Goal: Information Seeking & Learning: Learn about a topic

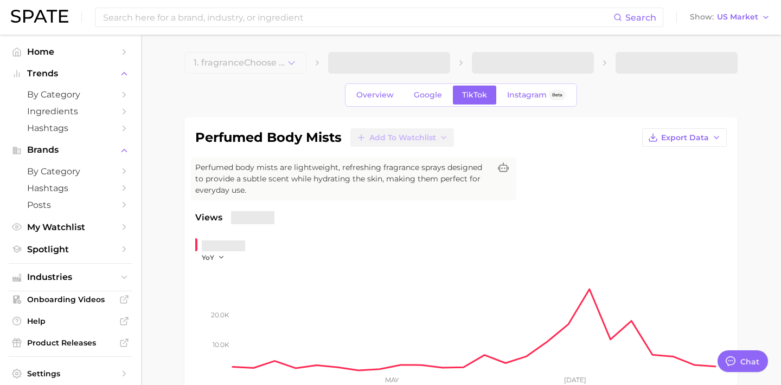
type textarea "x"
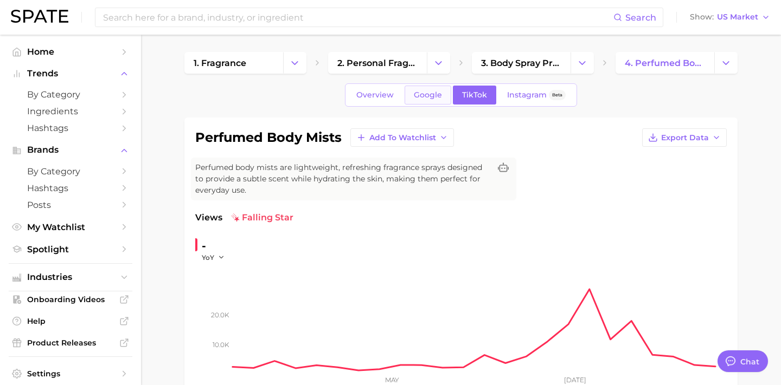
click at [432, 93] on span "Google" at bounding box center [428, 95] width 28 height 9
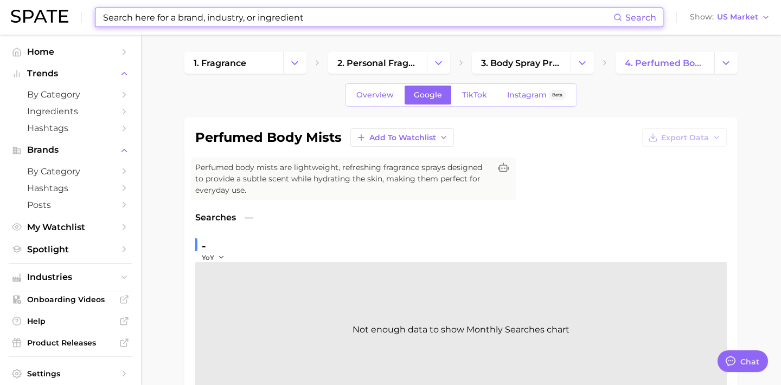
click at [362, 20] on input at bounding box center [357, 17] width 511 height 18
click at [346, 17] on input at bounding box center [357, 17] width 511 height 18
click at [347, 19] on input at bounding box center [357, 17] width 511 height 18
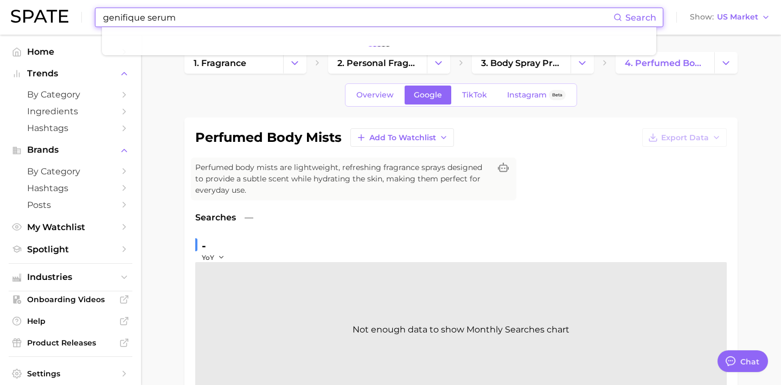
type input "genifique serum"
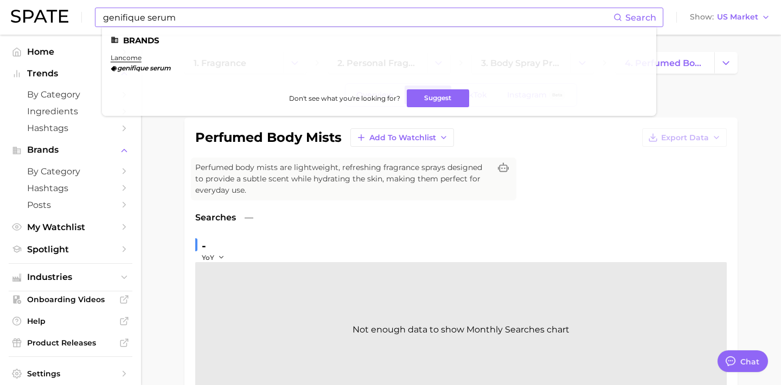
click at [130, 69] on em "genifique" at bounding box center [132, 68] width 31 height 8
click at [126, 61] on link "lancome" at bounding box center [126, 58] width 31 height 8
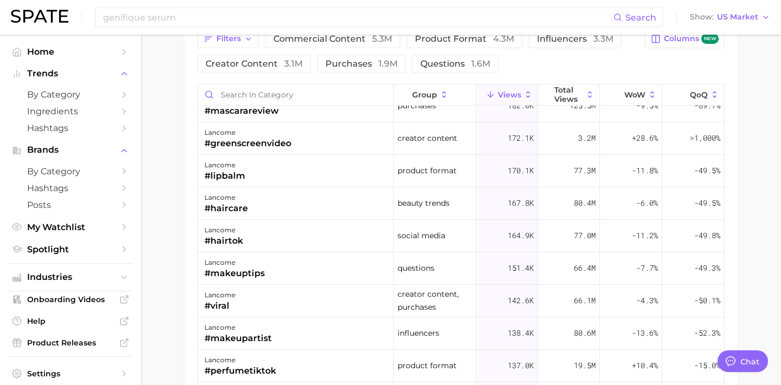
scroll to position [347, 0]
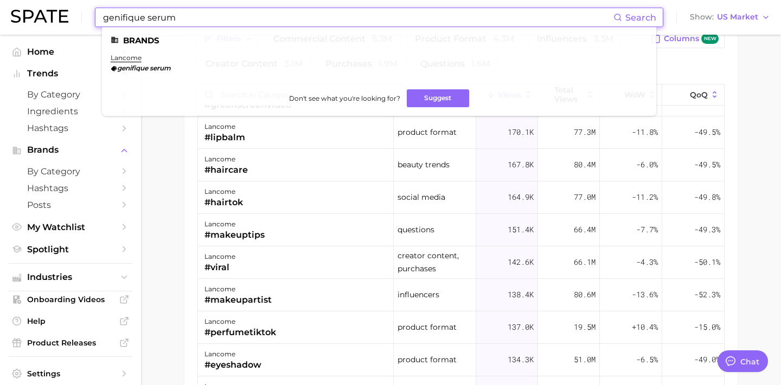
click at [321, 11] on input "genifique serum" at bounding box center [357, 17] width 511 height 18
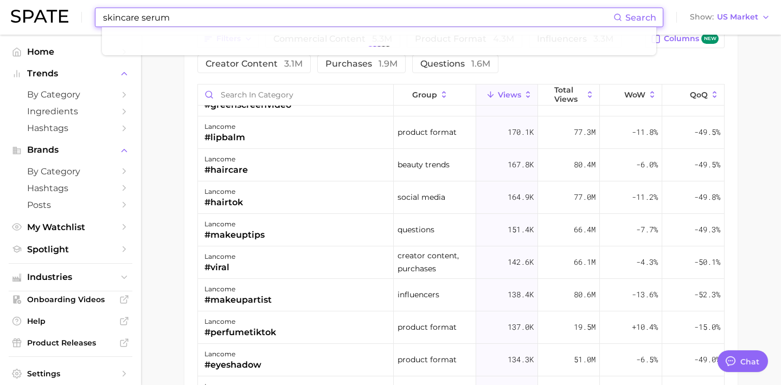
type input "skincare serum"
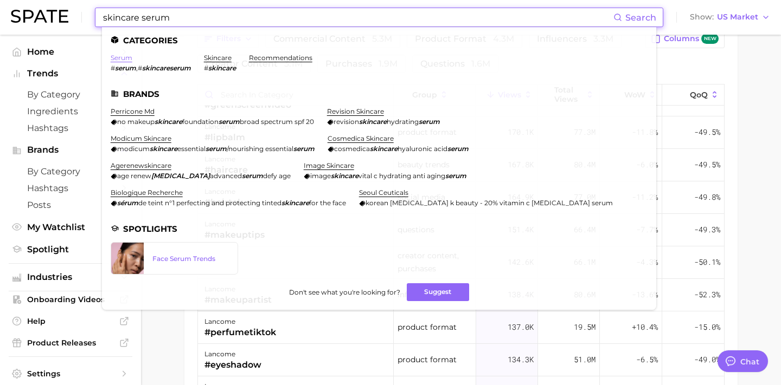
click at [127, 57] on link "serum" at bounding box center [122, 58] width 22 height 8
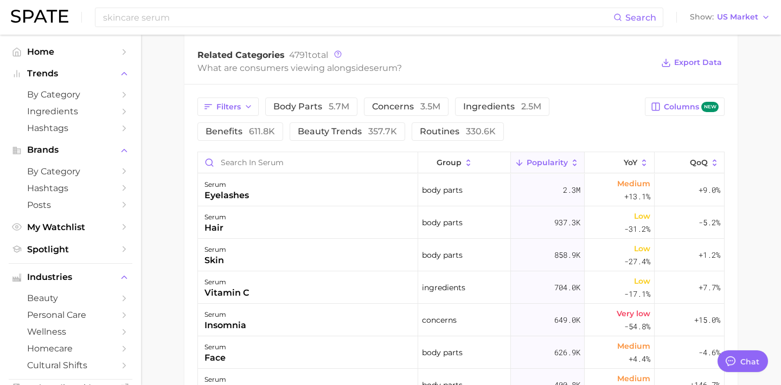
scroll to position [521, 0]
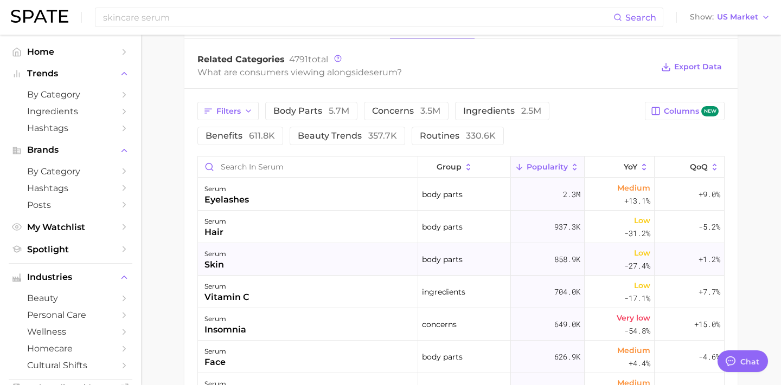
click at [279, 257] on div "serum skin" at bounding box center [308, 259] width 220 height 33
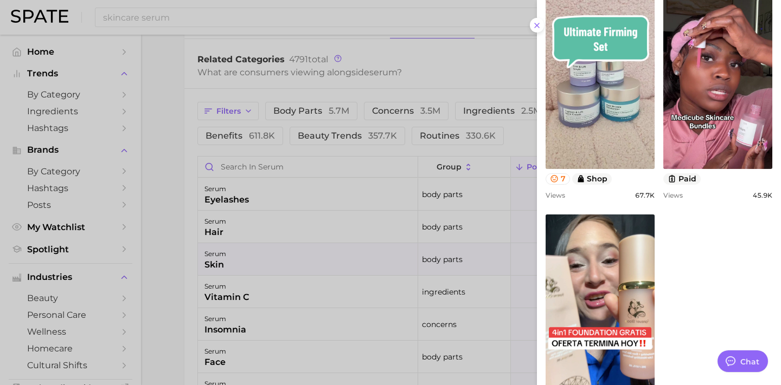
scroll to position [801, 0]
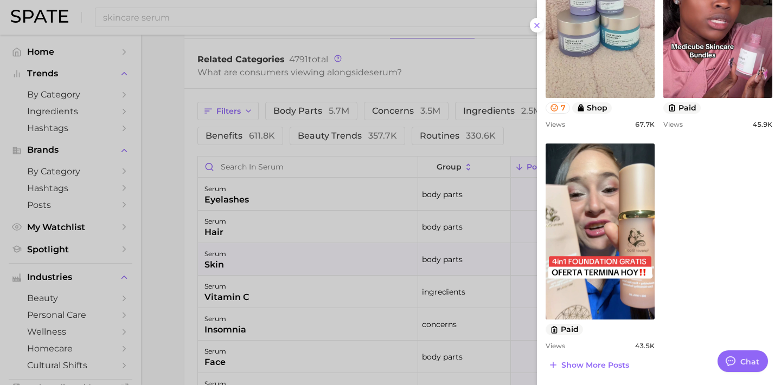
click at [423, 73] on div at bounding box center [390, 192] width 781 height 385
